Goal: Task Accomplishment & Management: Use online tool/utility

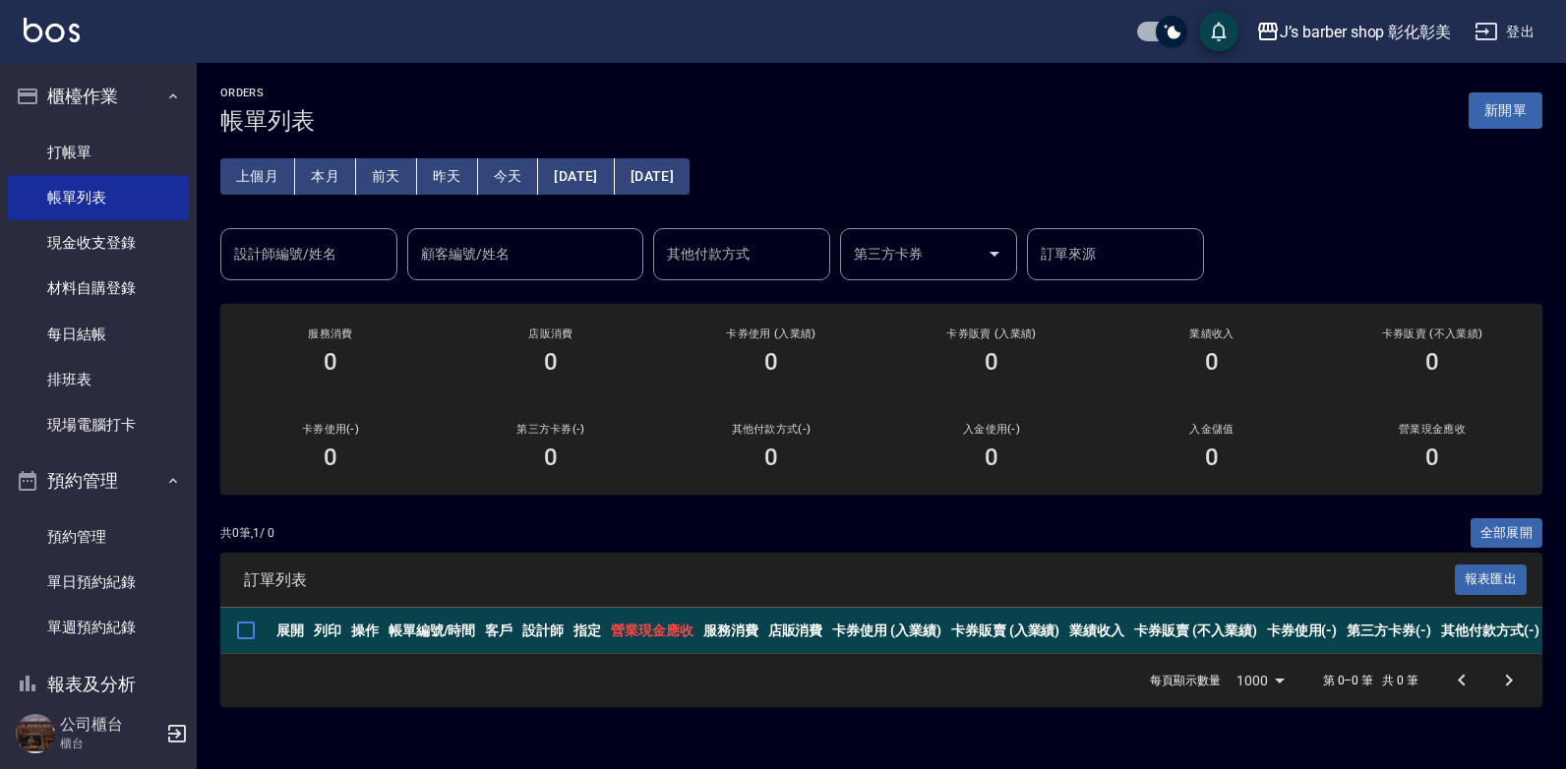
click at [310, 256] on div "設計師編號/姓名 設計師編號/姓名" at bounding box center [308, 254] width 177 height 52
click at [318, 258] on label "設計師編號/姓名" at bounding box center [285, 254] width 102 height 20
click at [318, 258] on input "設計師編號/姓名" at bounding box center [308, 254] width 159 height 34
click at [318, 258] on label "設計師編號/姓名" at bounding box center [285, 254] width 102 height 20
click at [318, 258] on input "設計師編號/姓名" at bounding box center [308, 254] width 159 height 34
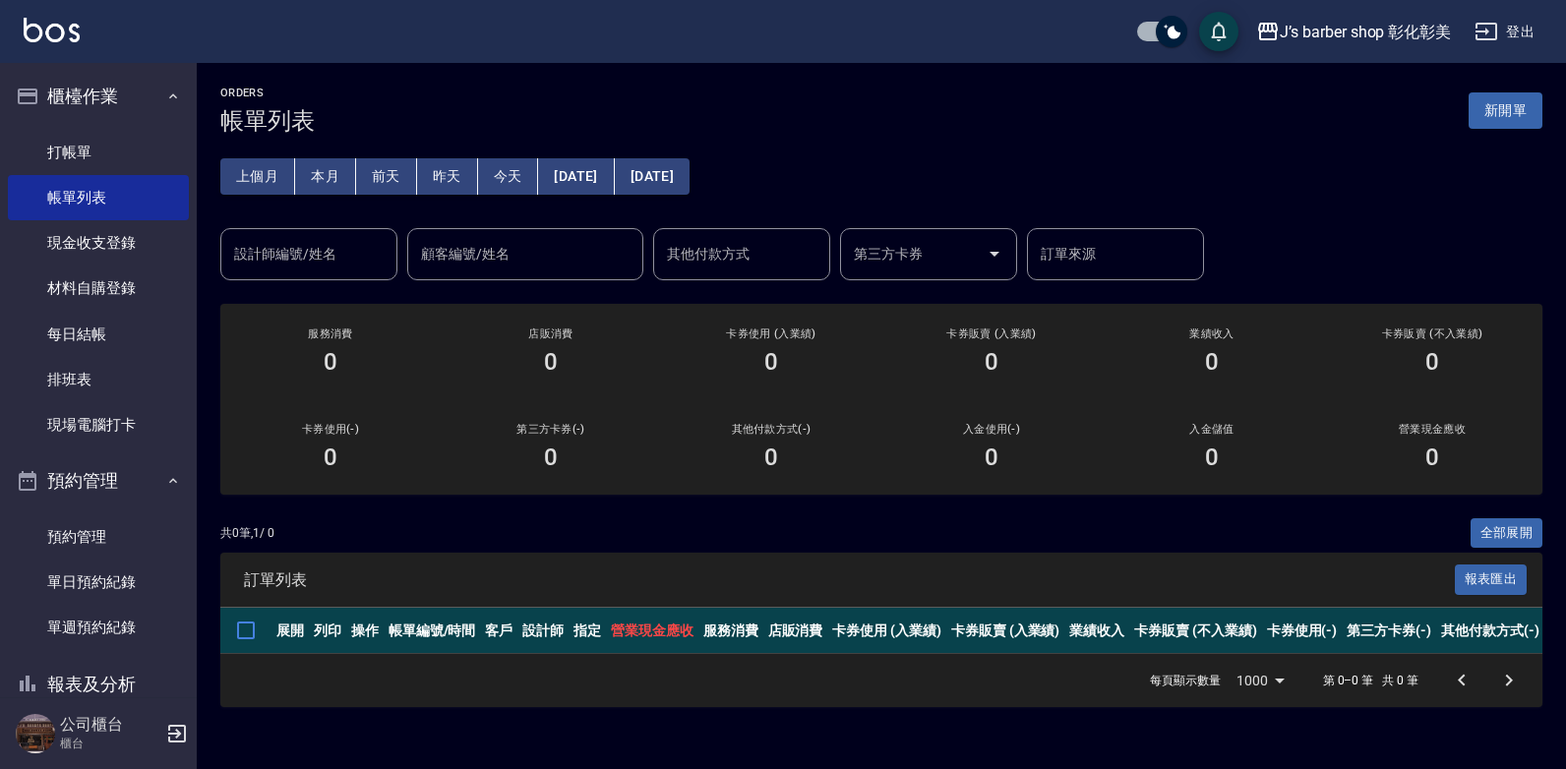
click at [318, 258] on label "設計師編號/姓名" at bounding box center [285, 254] width 102 height 20
click at [318, 258] on input "設計師編號/姓名" at bounding box center [308, 254] width 159 height 34
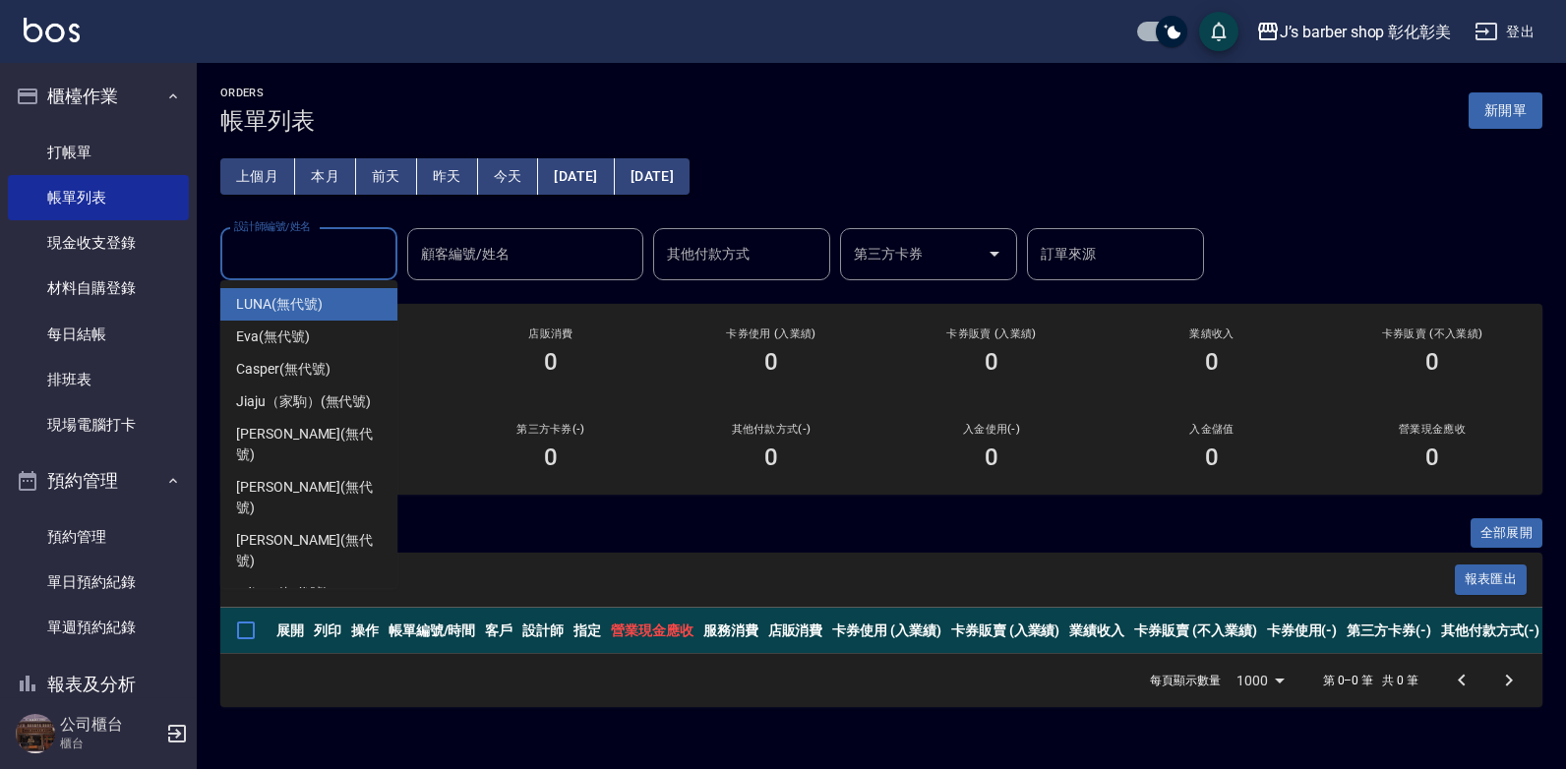
click at [338, 318] on div "LUNA (無代號)" at bounding box center [308, 304] width 177 height 32
type input "LUNA(無代號)"
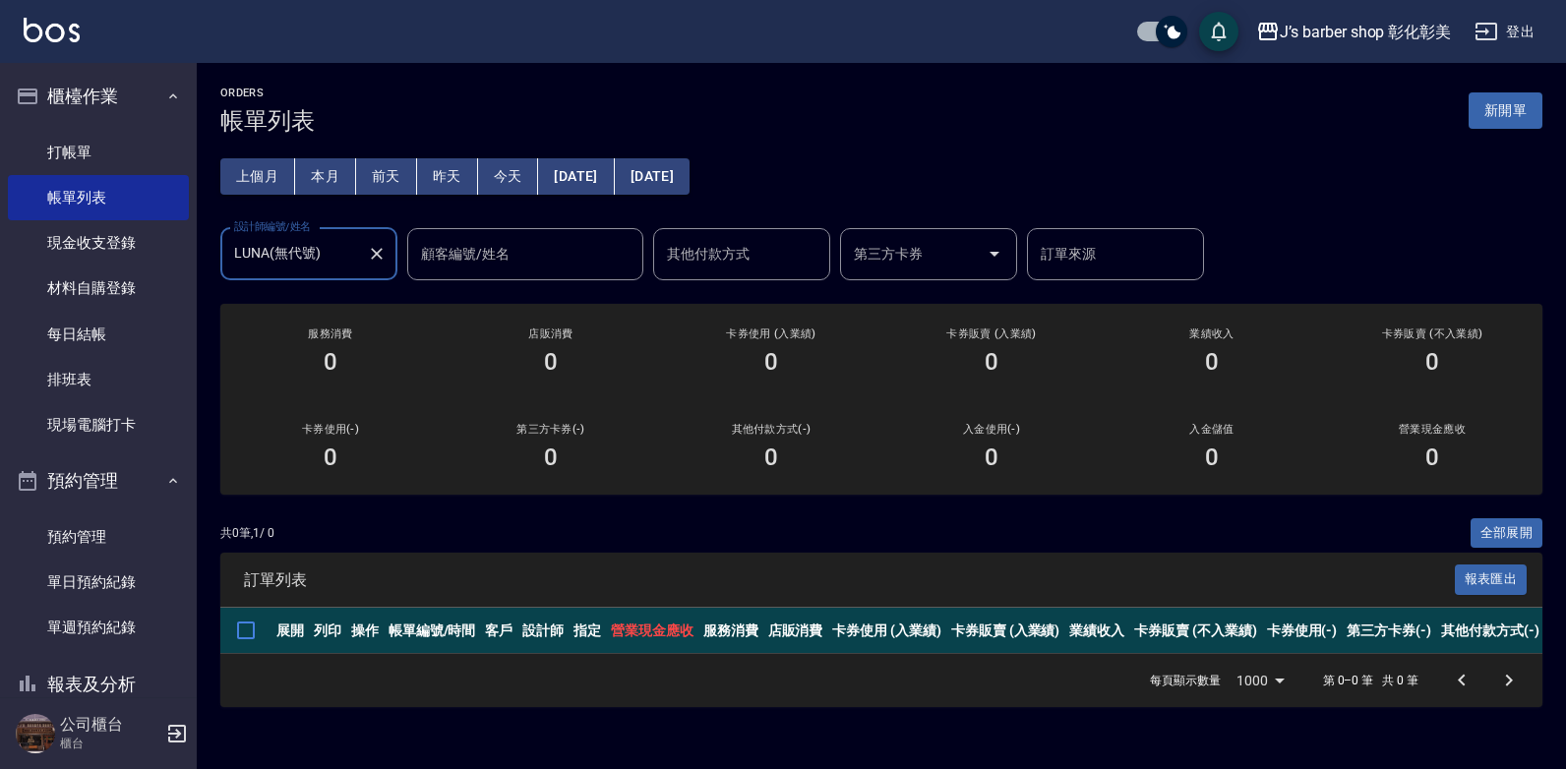
click at [323, 183] on button "本月" at bounding box center [325, 176] width 61 height 36
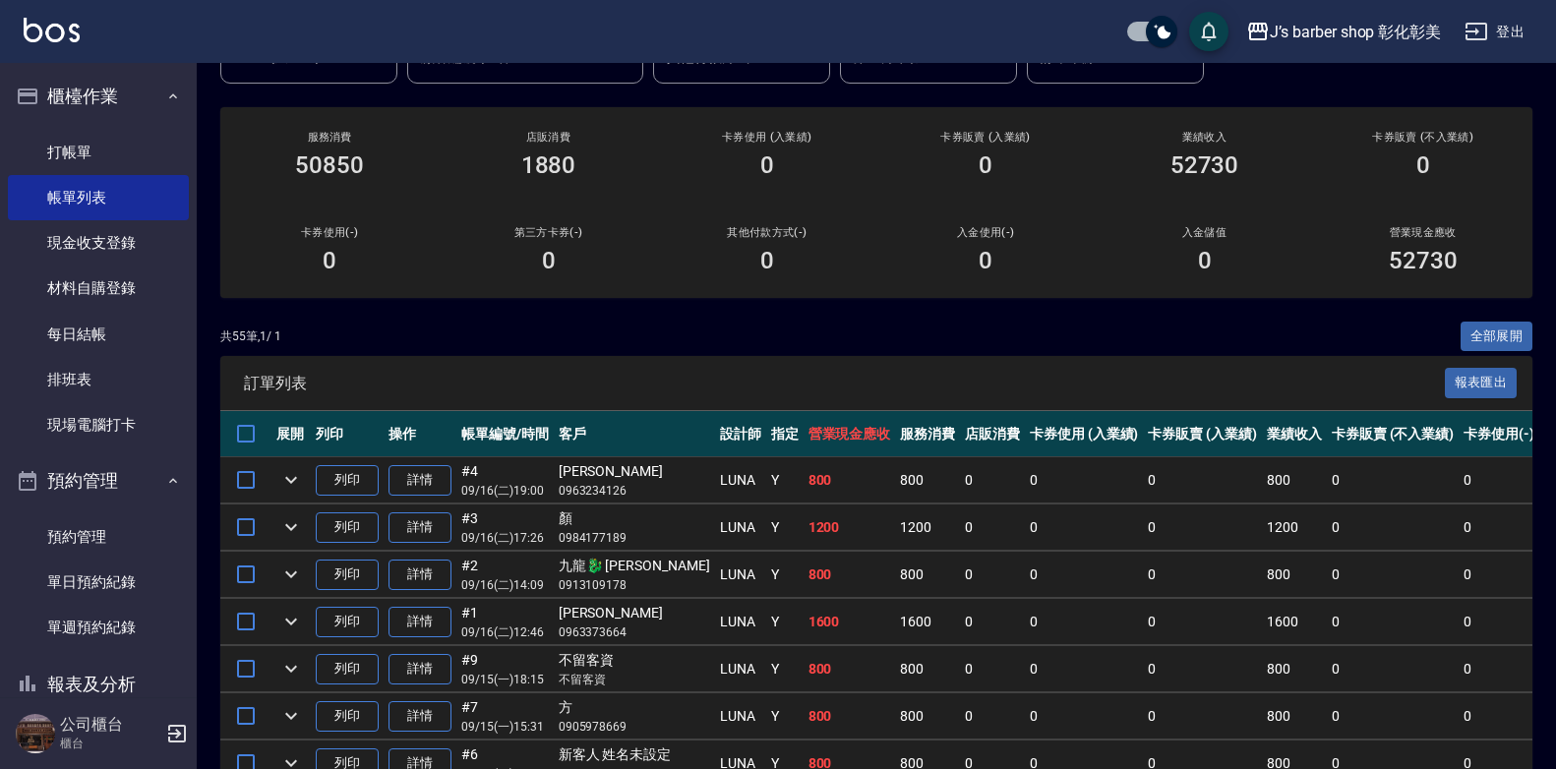
scroll to position [98, 0]
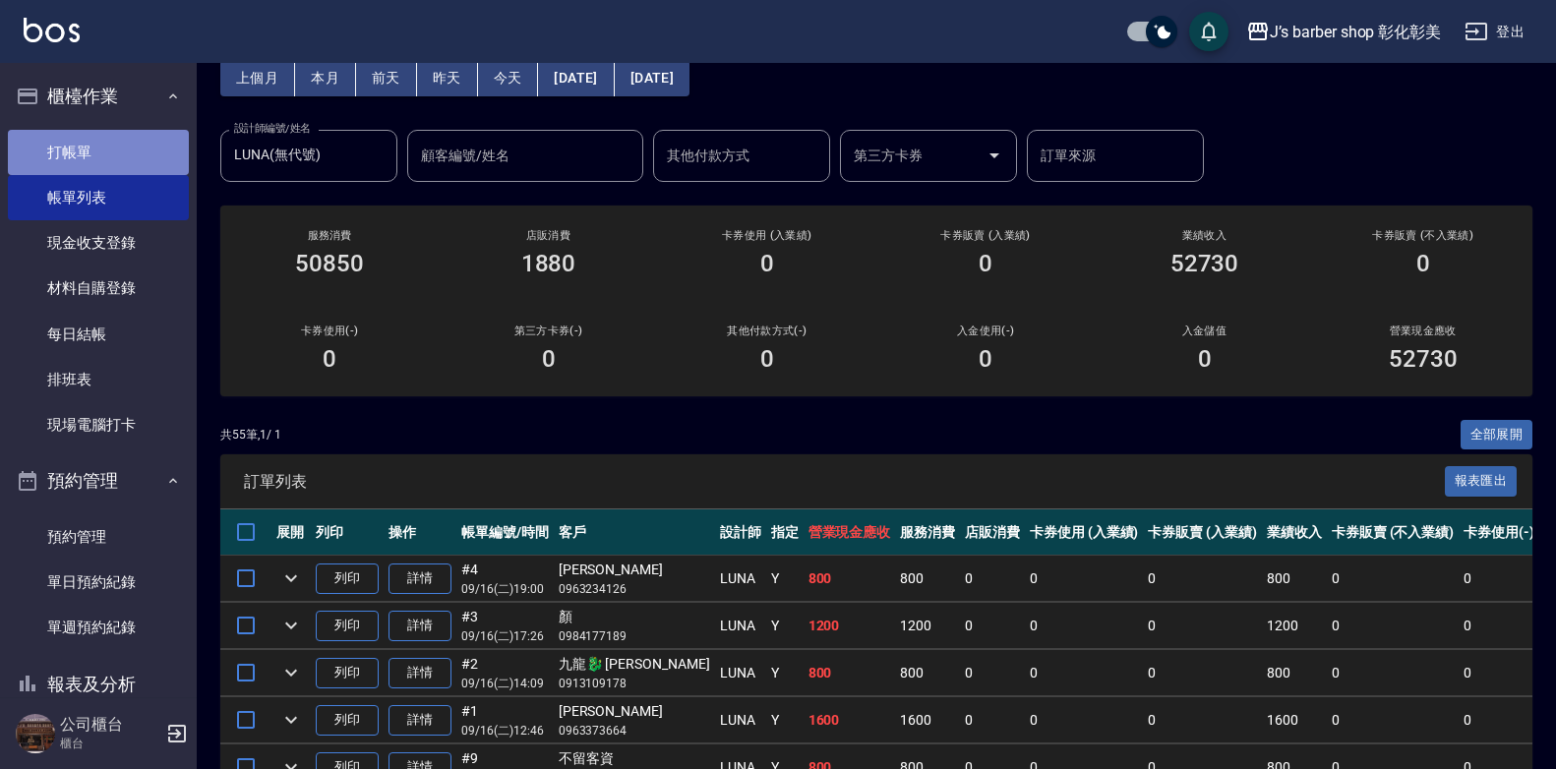
click at [104, 135] on link "打帳單" at bounding box center [98, 152] width 181 height 45
